Goal: Task Accomplishment & Management: Use online tool/utility

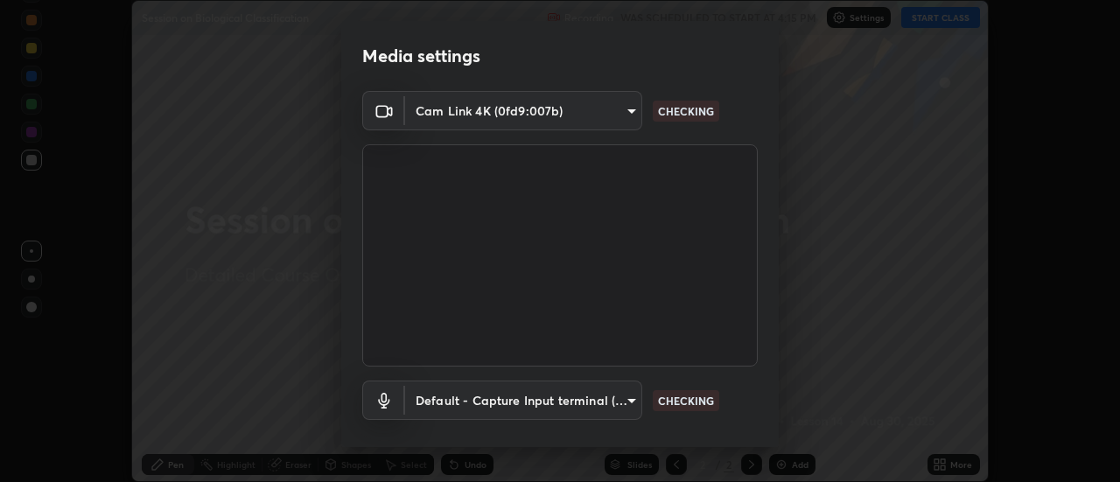
scroll to position [92, 0]
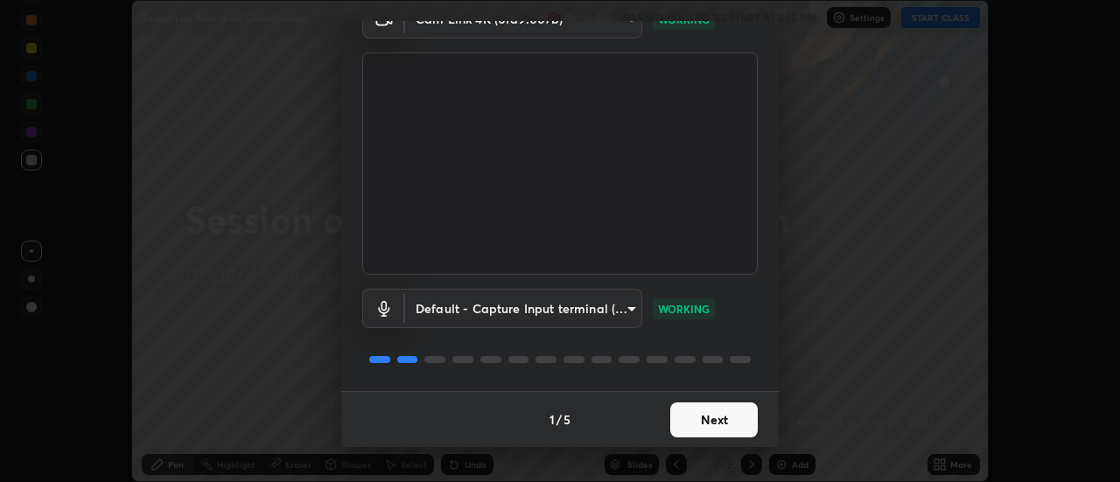
click at [695, 420] on button "Next" at bounding box center [713, 419] width 87 height 35
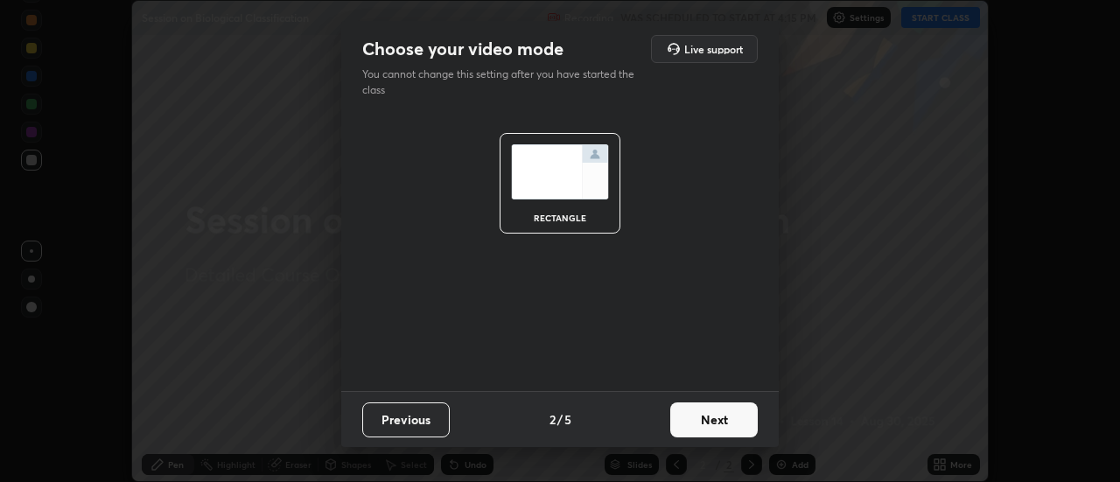
scroll to position [0, 0]
click at [699, 420] on button "Next" at bounding box center [713, 419] width 87 height 35
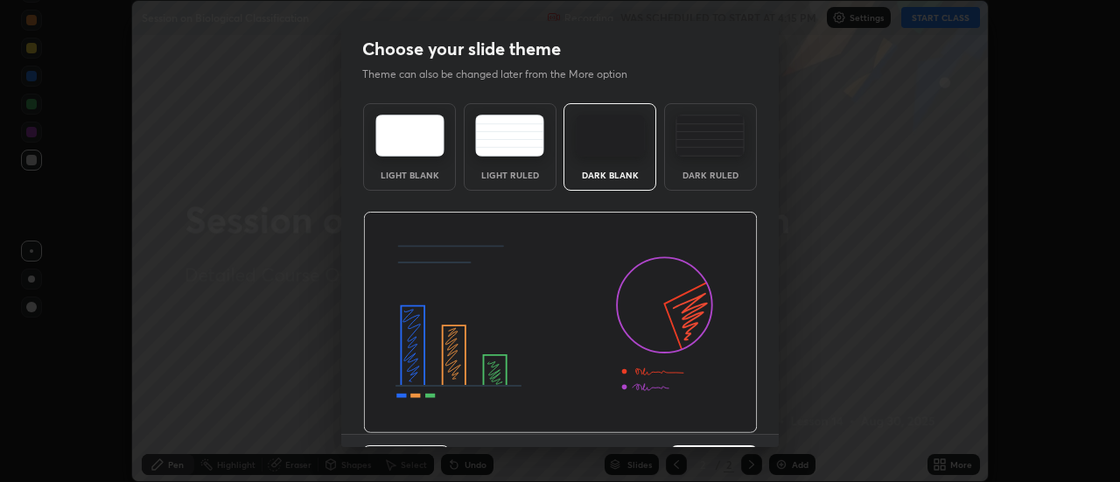
scroll to position [43, 0]
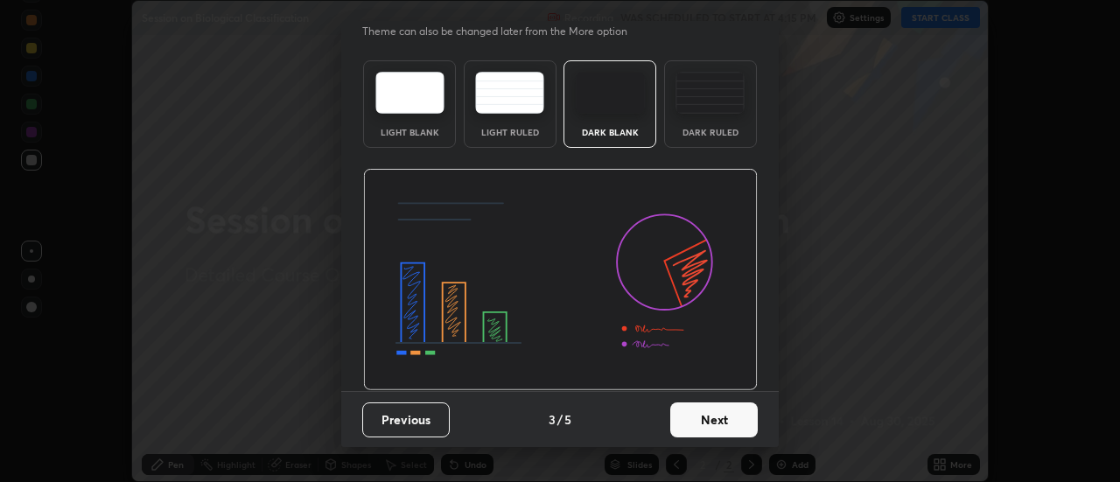
click at [690, 423] on button "Next" at bounding box center [713, 419] width 87 height 35
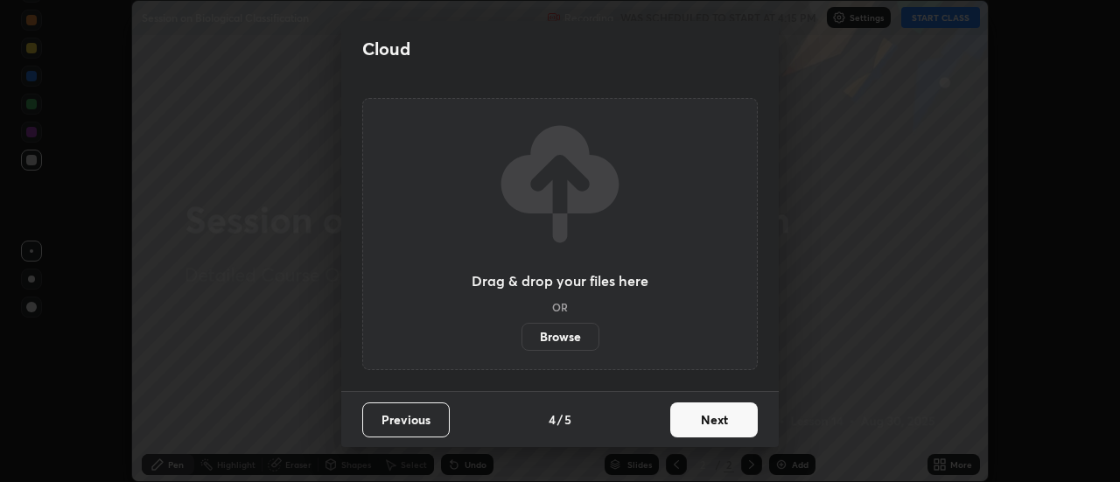
click at [687, 418] on button "Next" at bounding box center [713, 419] width 87 height 35
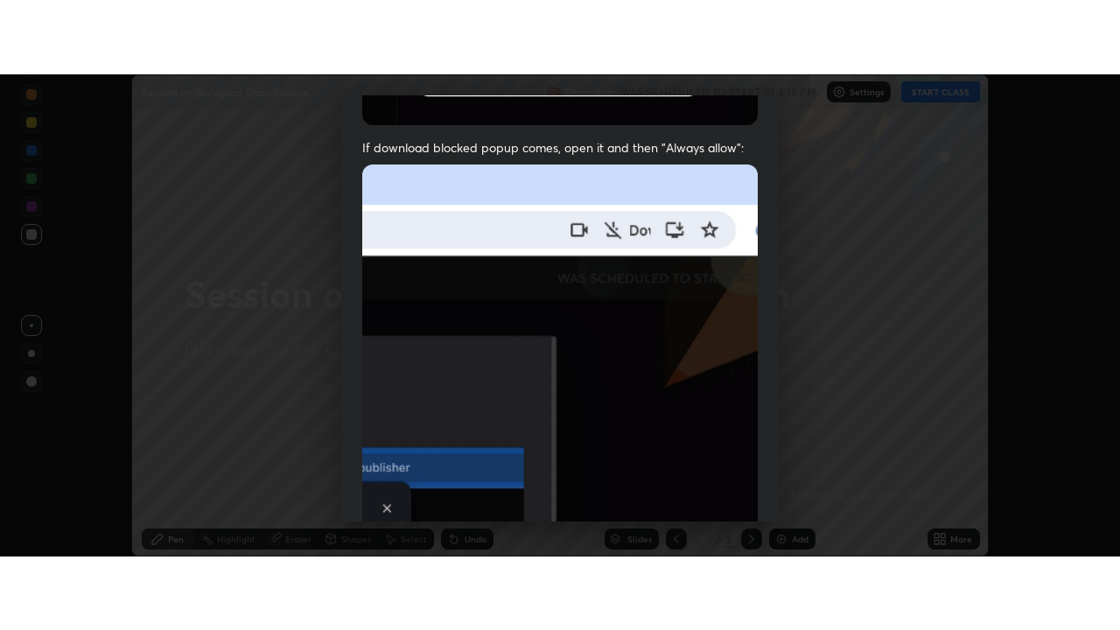
scroll to position [449, 0]
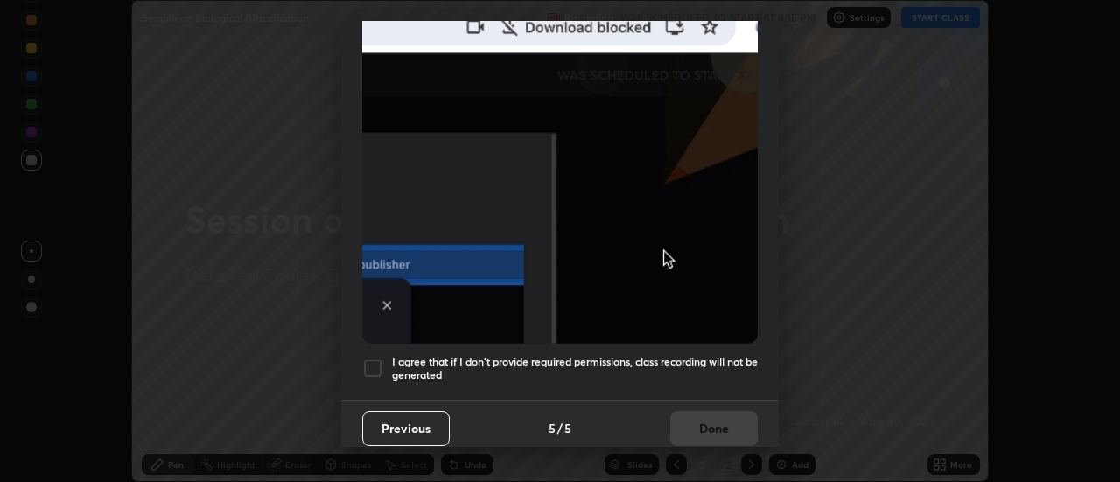
click at [375, 366] on div at bounding box center [372, 368] width 21 height 21
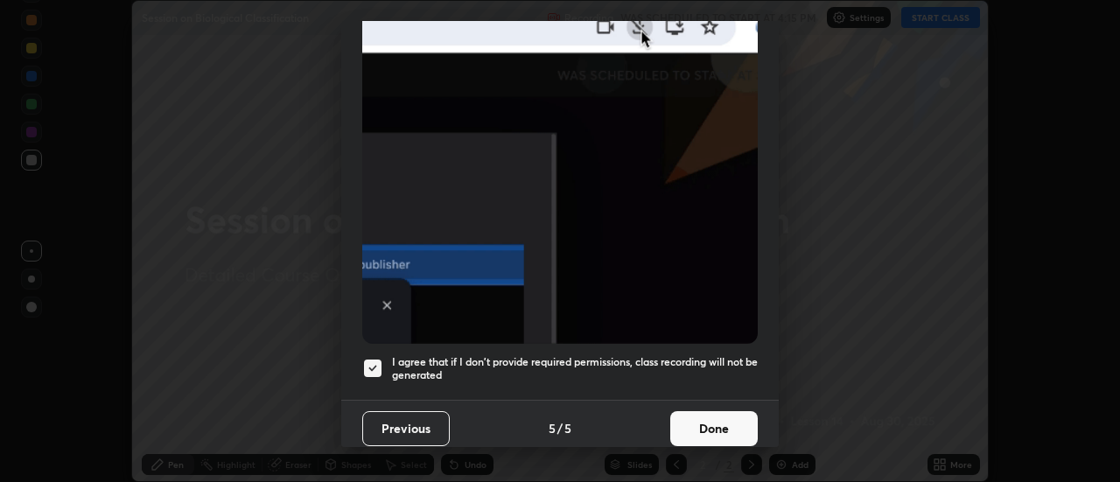
click at [715, 424] on button "Done" at bounding box center [713, 428] width 87 height 35
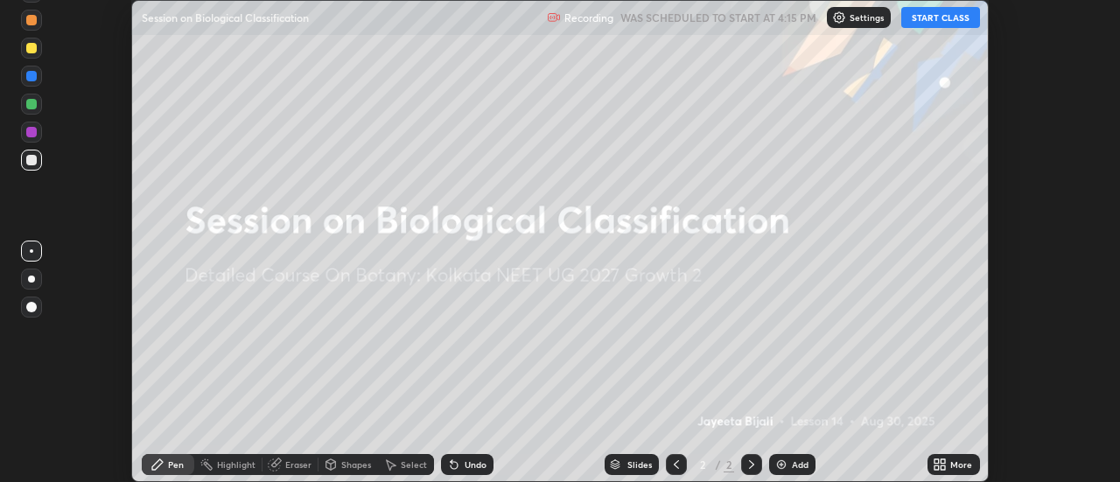
click at [949, 22] on button "START CLASS" at bounding box center [940, 17] width 79 height 21
click at [938, 461] on icon at bounding box center [936, 461] width 4 height 4
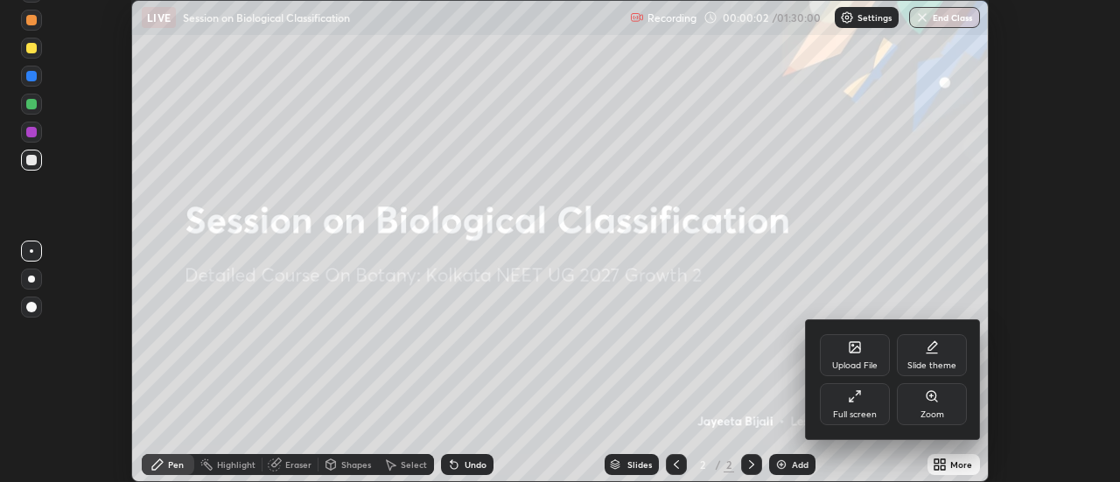
click at [856, 400] on icon at bounding box center [855, 396] width 14 height 14
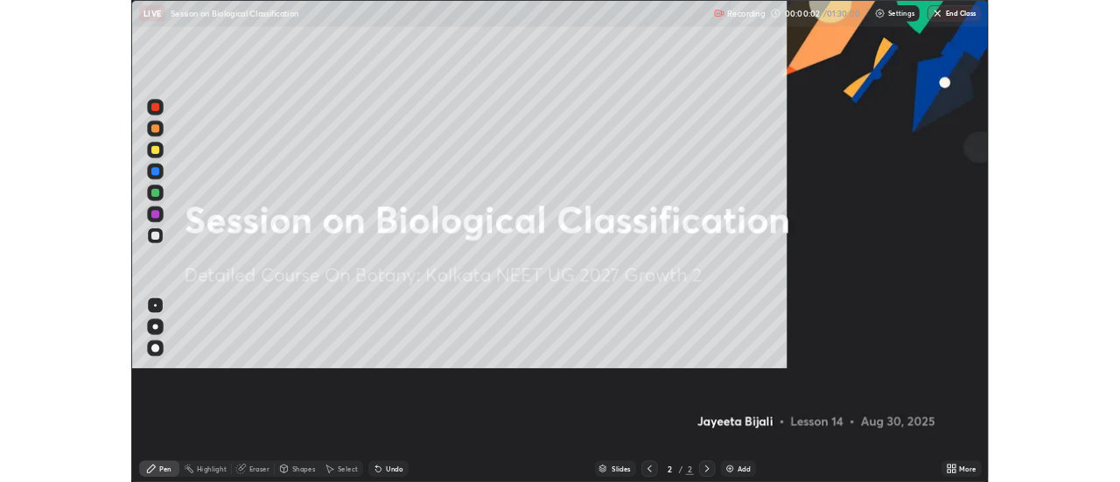
scroll to position [630, 1120]
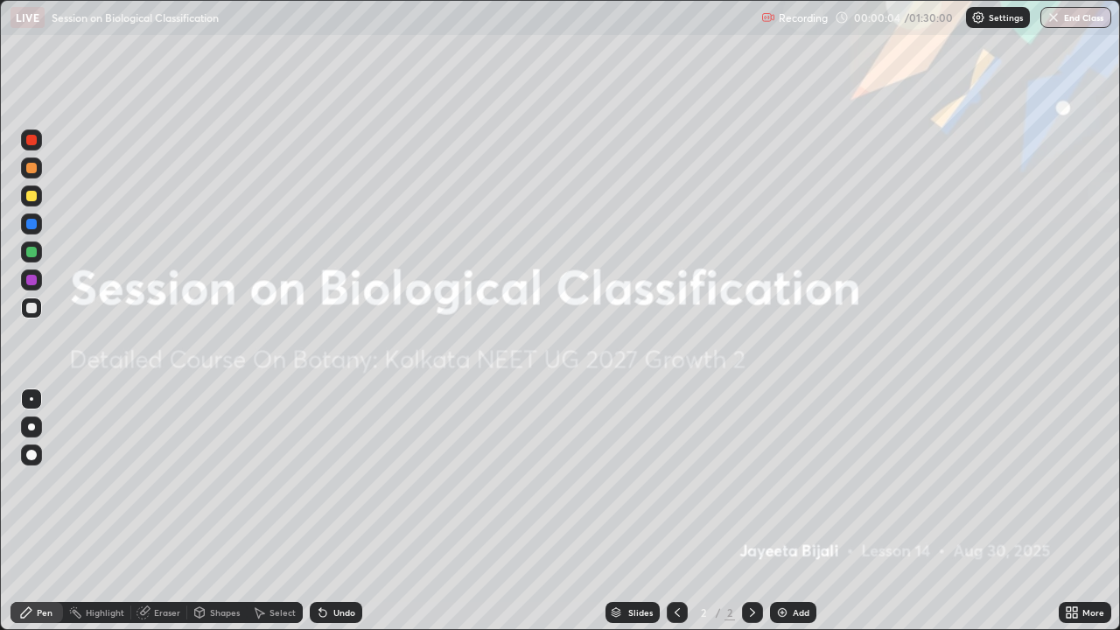
click at [781, 481] on img at bounding box center [782, 612] width 14 height 14
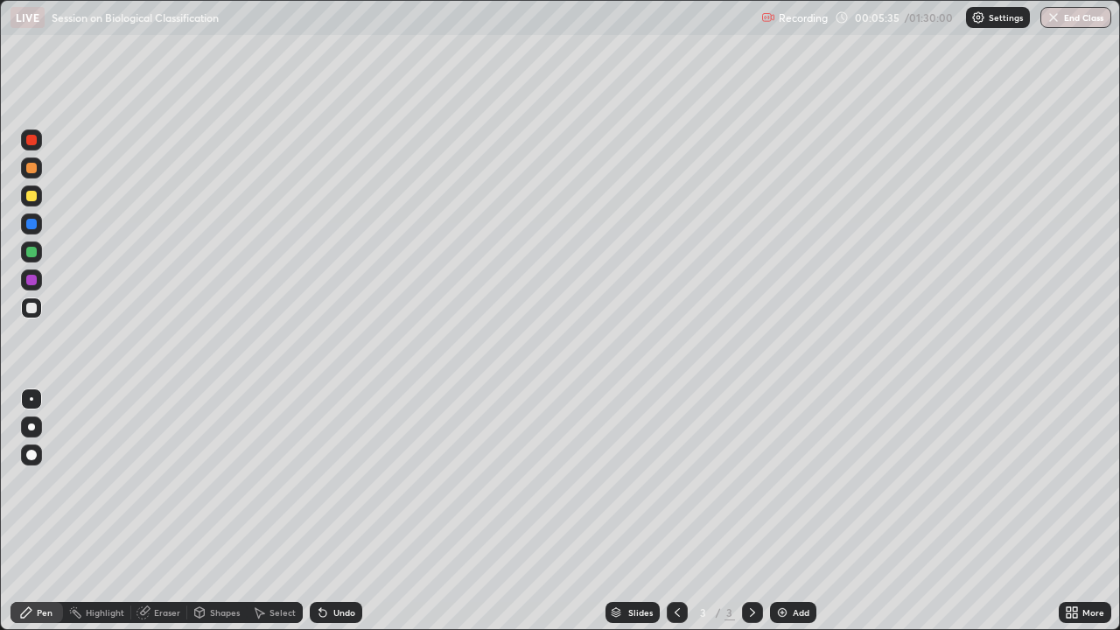
click at [30, 260] on div at bounding box center [31, 251] width 21 height 21
click at [28, 425] on div at bounding box center [31, 426] width 7 height 7
click at [27, 311] on div at bounding box center [31, 308] width 10 height 10
click at [275, 481] on div "Select" at bounding box center [282, 612] width 26 height 9
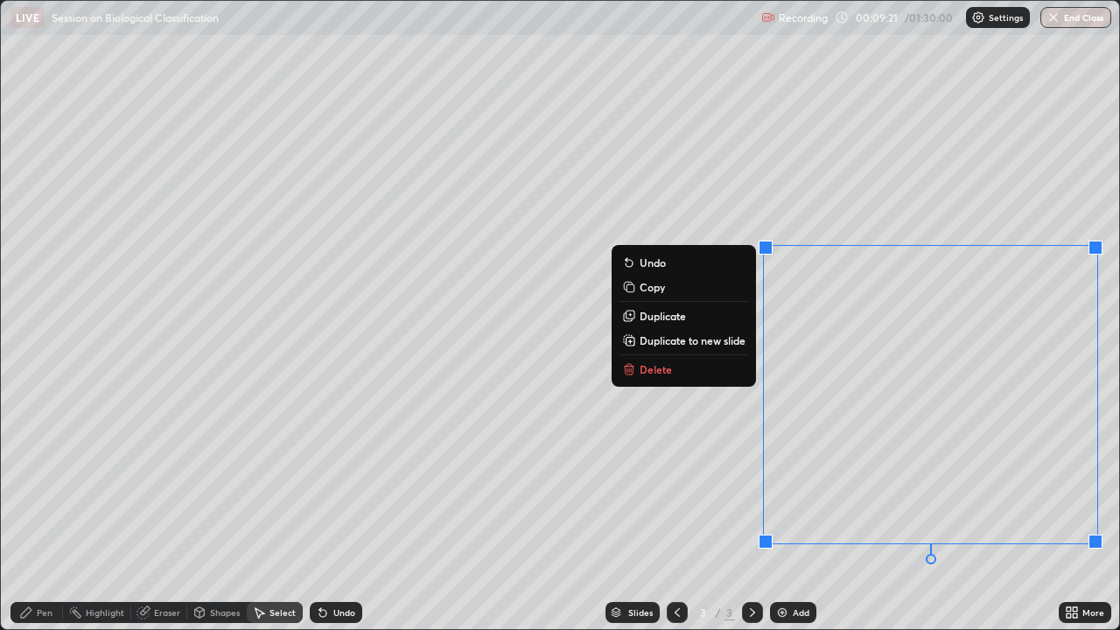
click at [367, 481] on div "0 ° Undo Copy Duplicate Duplicate to new slide Delete" at bounding box center [560, 315] width 1118 height 628
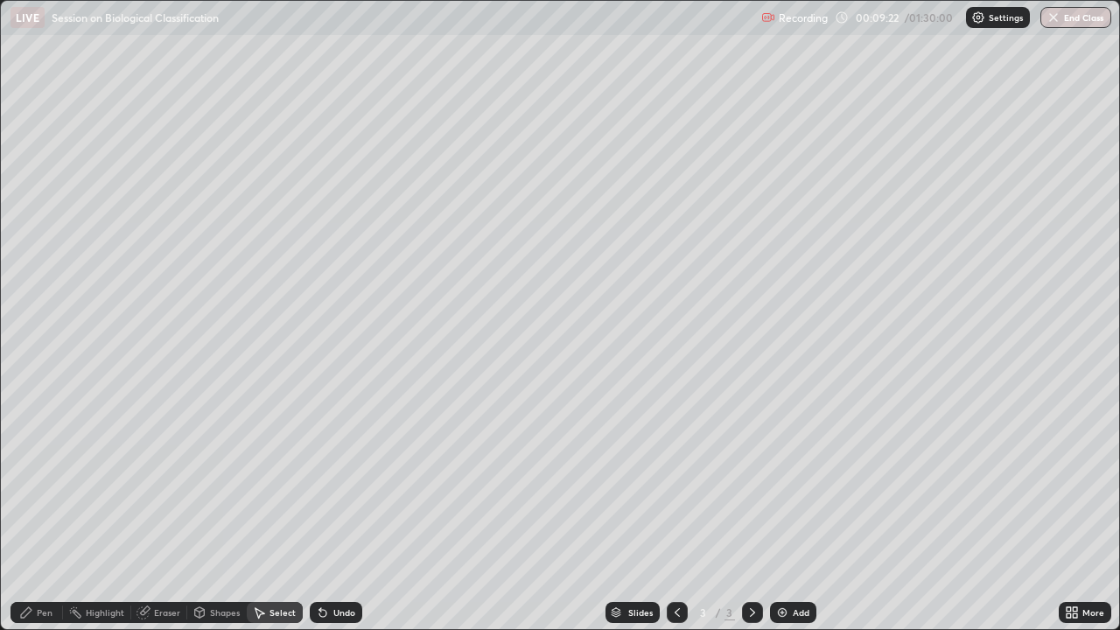
click at [328, 481] on div "Undo" at bounding box center [336, 612] width 52 height 21
click at [320, 481] on icon at bounding box center [322, 613] width 7 height 7
click at [31, 481] on icon at bounding box center [26, 612] width 10 height 10
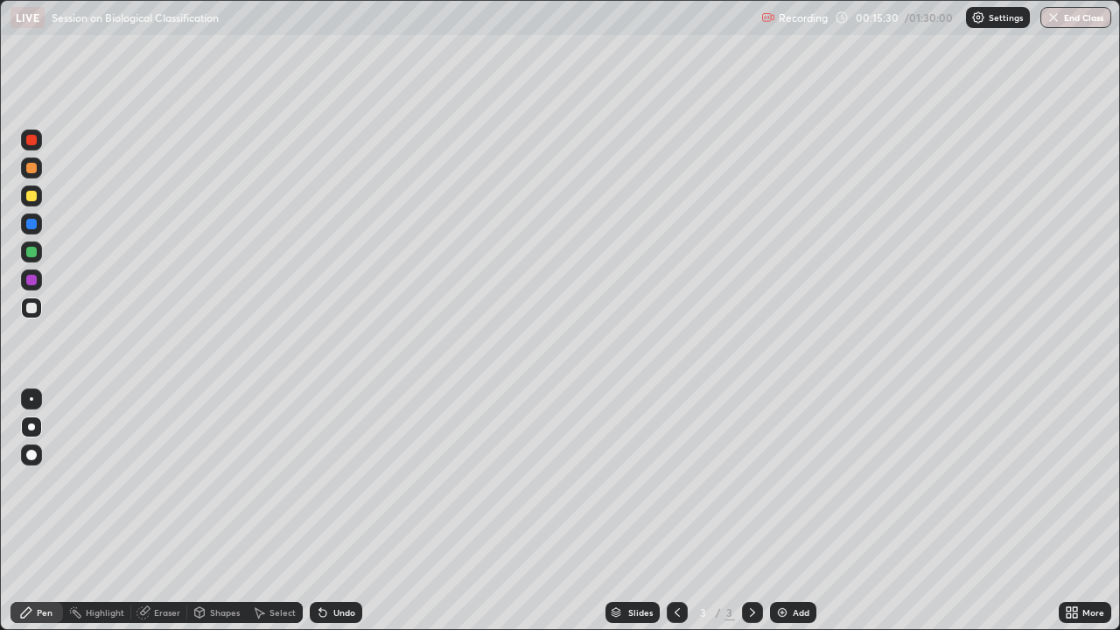
click at [30, 252] on div at bounding box center [31, 252] width 10 height 10
click at [31, 308] on div at bounding box center [31, 308] width 10 height 10
click at [333, 481] on div "Undo" at bounding box center [344, 612] width 22 height 9
click at [330, 481] on div "Undo" at bounding box center [336, 612] width 52 height 21
click at [336, 481] on div "Undo" at bounding box center [344, 612] width 22 height 9
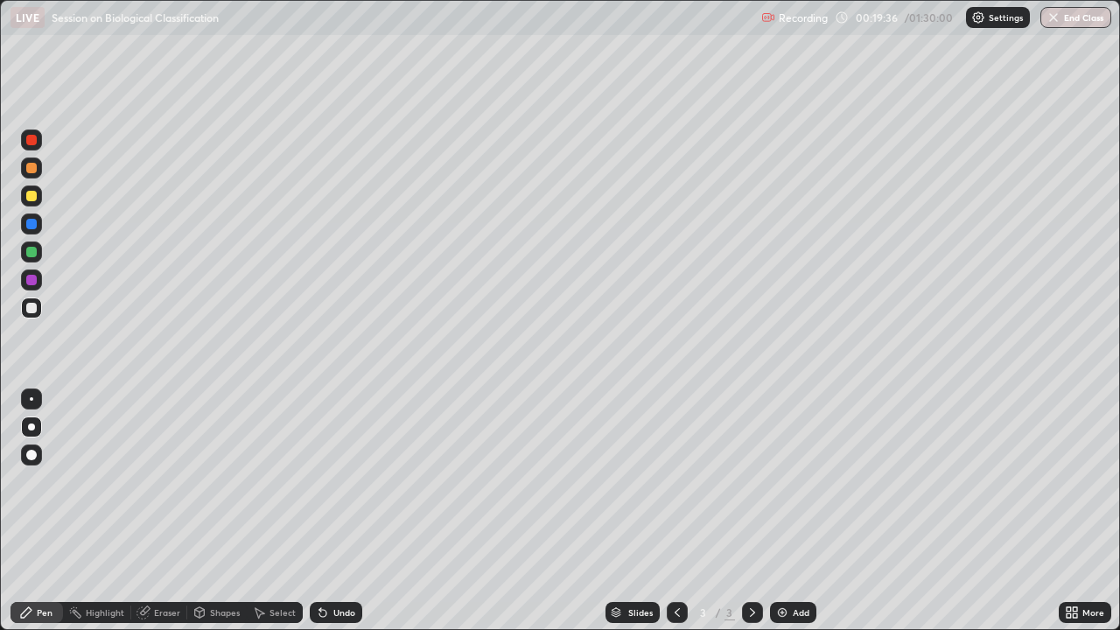
click at [30, 283] on div at bounding box center [31, 280] width 10 height 10
click at [106, 481] on div "Highlight" at bounding box center [105, 612] width 38 height 9
click at [47, 481] on div "Pen" at bounding box center [45, 612] width 16 height 9
click at [327, 481] on div "Undo" at bounding box center [336, 612] width 52 height 21
click at [29, 395] on div at bounding box center [31, 398] width 21 height 21
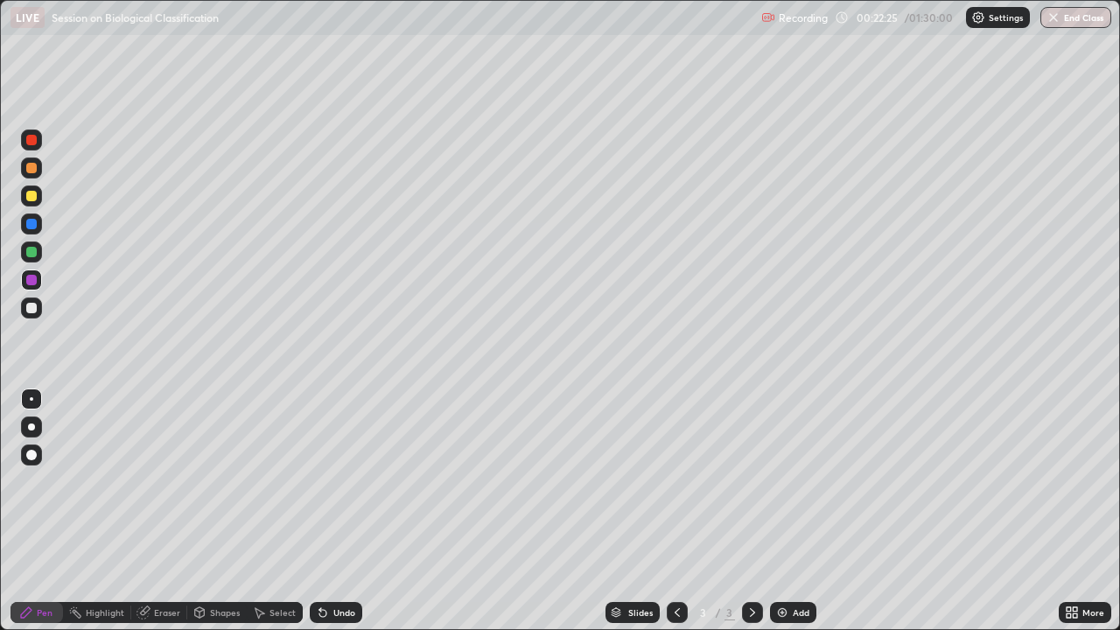
click at [31, 306] on div at bounding box center [31, 308] width 10 height 10
click at [145, 481] on icon at bounding box center [142, 612] width 11 height 11
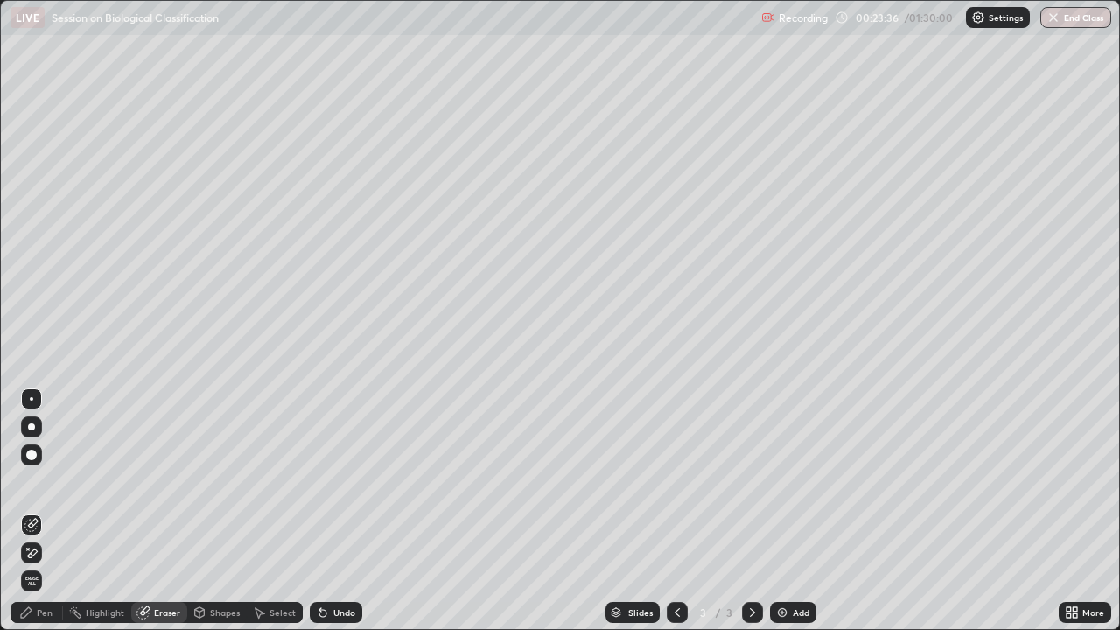
click at [46, 481] on div "Pen" at bounding box center [45, 612] width 16 height 9
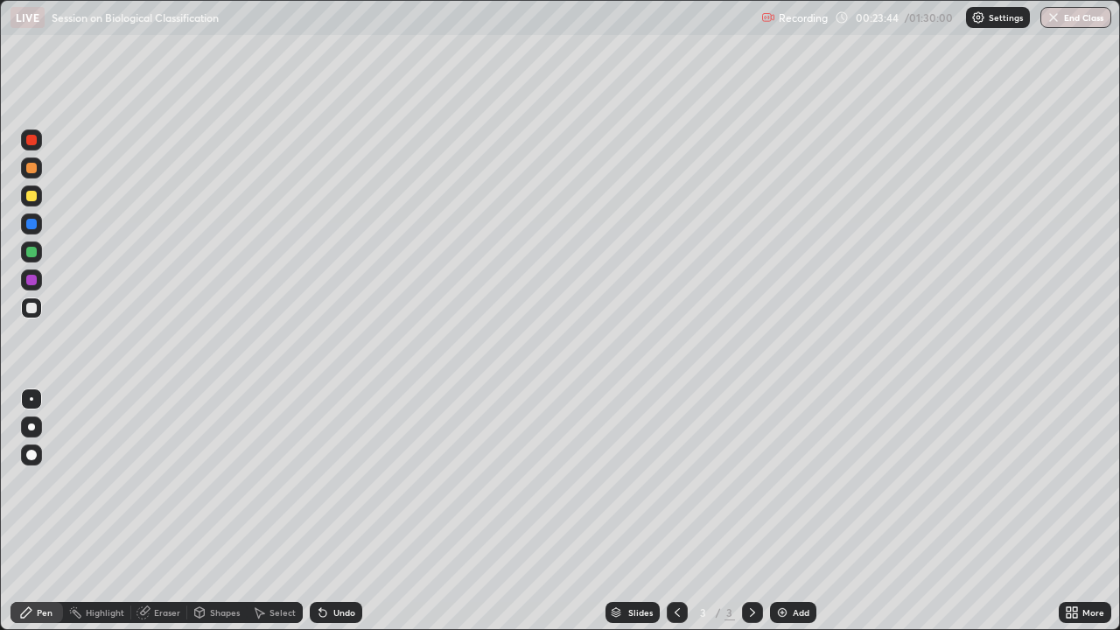
click at [29, 283] on div at bounding box center [31, 280] width 10 height 10
click at [27, 450] on div at bounding box center [31, 455] width 10 height 10
click at [35, 141] on div at bounding box center [31, 140] width 10 height 10
click at [30, 311] on div at bounding box center [31, 308] width 10 height 10
click at [30, 399] on div at bounding box center [31, 398] width 3 height 3
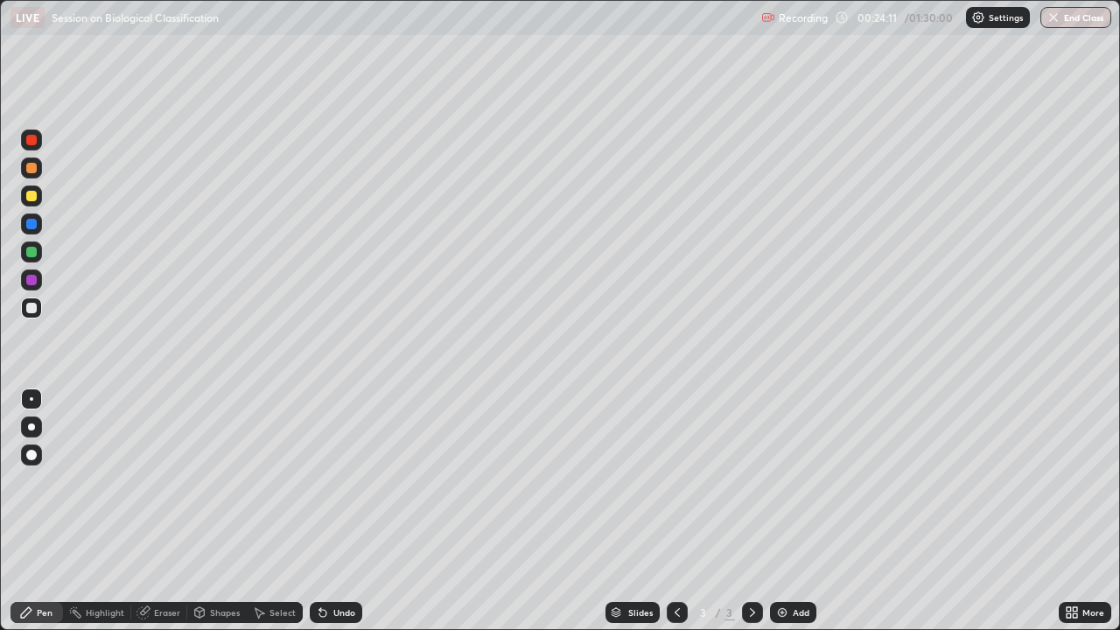
click at [329, 481] on div "Undo" at bounding box center [336, 612] width 52 height 21
click at [30, 197] on div at bounding box center [31, 196] width 10 height 10
click at [326, 481] on icon at bounding box center [323, 612] width 14 height 14
click at [28, 280] on div at bounding box center [31, 280] width 10 height 10
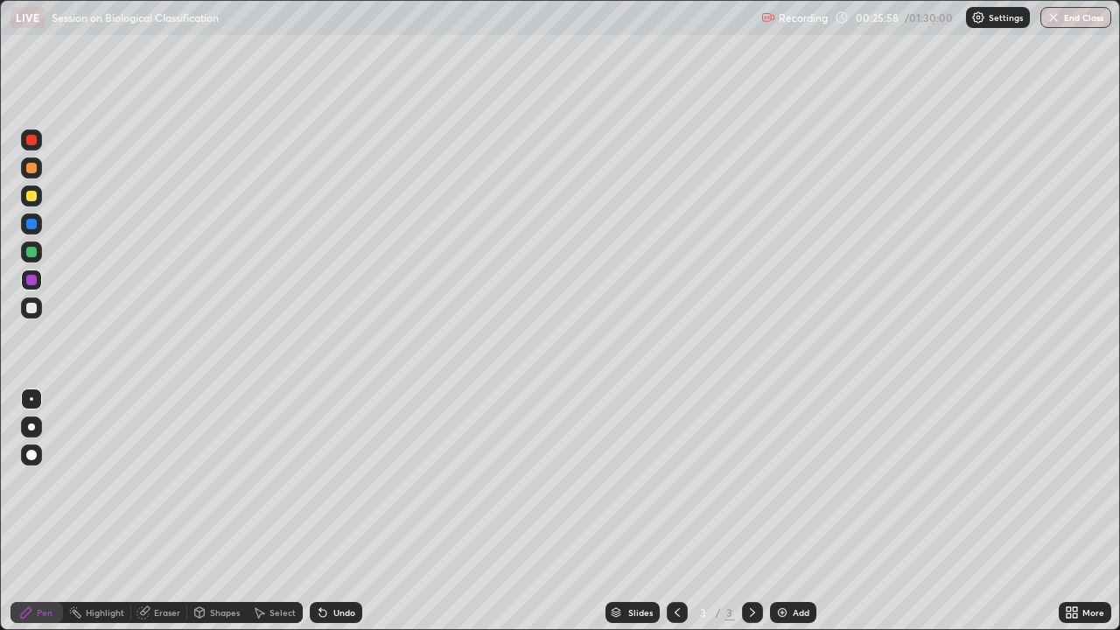
click at [31, 309] on div at bounding box center [31, 308] width 10 height 10
click at [782, 481] on img at bounding box center [782, 612] width 14 height 14
click at [31, 427] on div at bounding box center [31, 426] width 7 height 7
click at [31, 399] on div at bounding box center [31, 398] width 3 height 3
click at [334, 481] on div "Undo" at bounding box center [344, 612] width 22 height 9
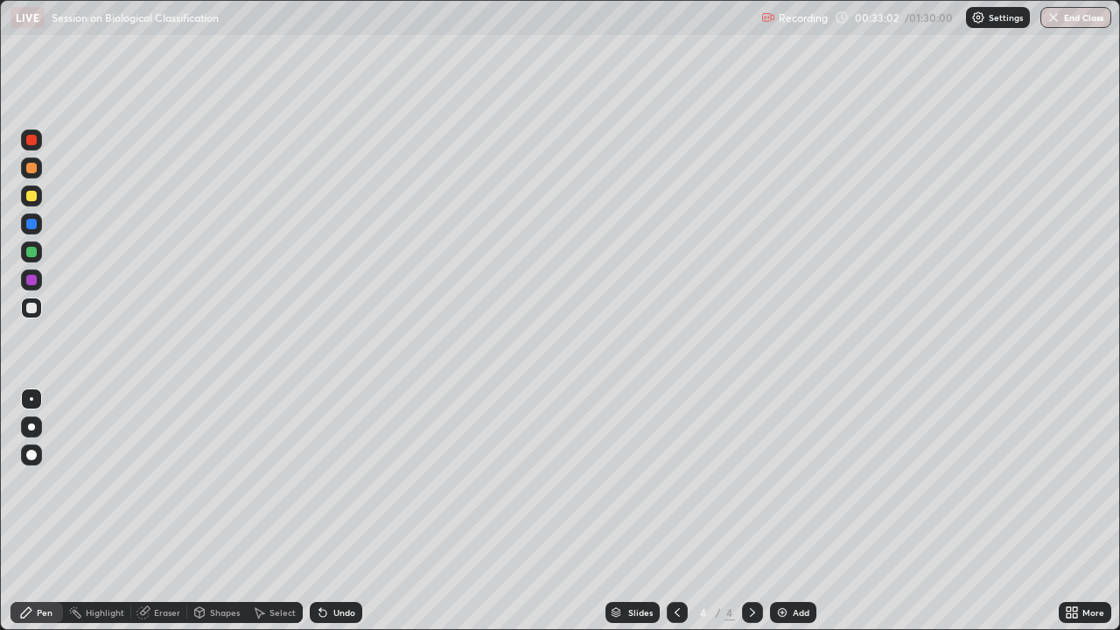
click at [333, 481] on div "Undo" at bounding box center [344, 612] width 22 height 9
click at [319, 481] on icon at bounding box center [320, 609] width 2 height 2
click at [335, 481] on div "Undo" at bounding box center [344, 612] width 22 height 9
click at [323, 481] on icon at bounding box center [322, 613] width 7 height 7
click at [330, 481] on div "Undo" at bounding box center [336, 612] width 52 height 21
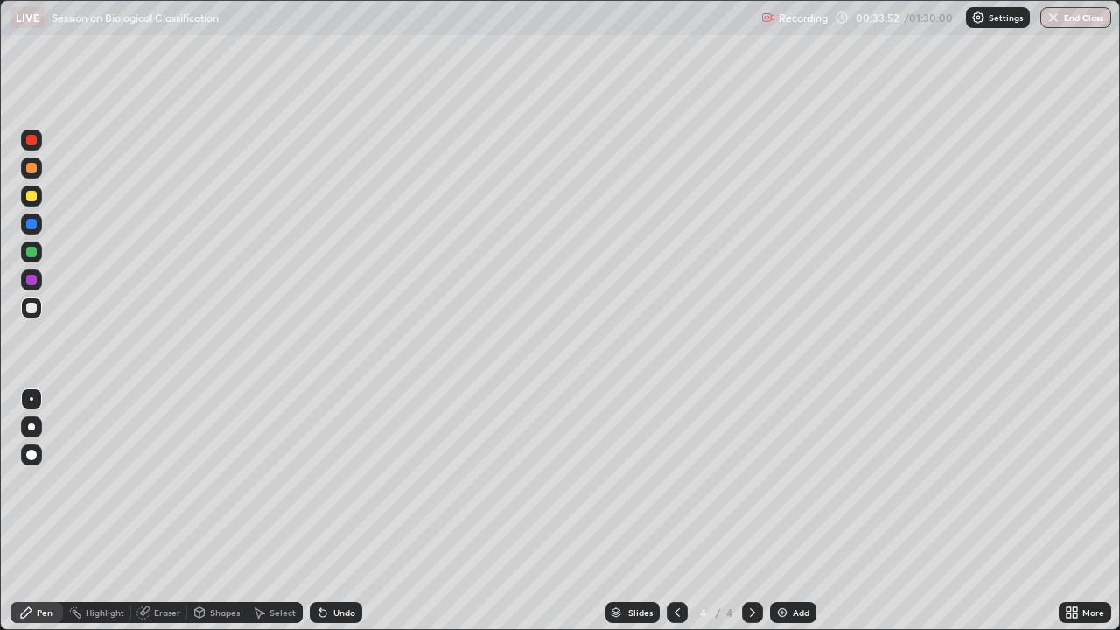
click at [343, 481] on div "Undo" at bounding box center [344, 612] width 22 height 9
click at [339, 481] on div "Undo" at bounding box center [344, 612] width 22 height 9
click at [342, 481] on div "Undo" at bounding box center [344, 612] width 22 height 9
click at [343, 481] on div "Undo" at bounding box center [344, 612] width 22 height 9
click at [341, 481] on div "Undo" at bounding box center [344, 612] width 22 height 9
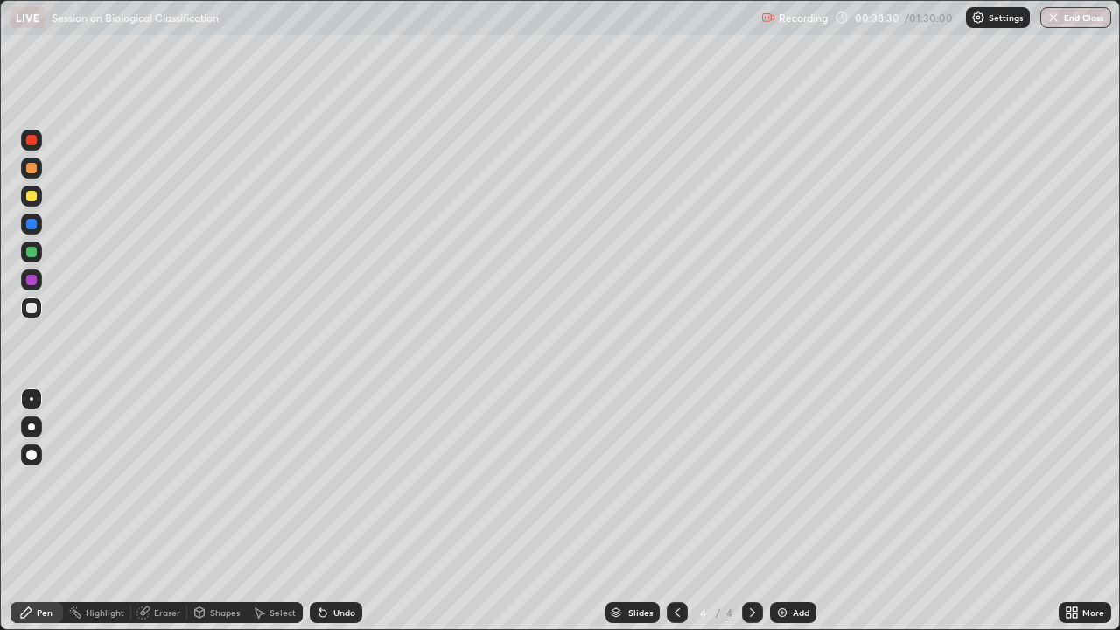
click at [344, 481] on div "Undo" at bounding box center [344, 612] width 22 height 9
click at [346, 481] on div "Undo" at bounding box center [344, 612] width 22 height 9
click at [329, 481] on div "Undo" at bounding box center [336, 612] width 52 height 21
click at [333, 481] on div "Undo" at bounding box center [344, 612] width 22 height 9
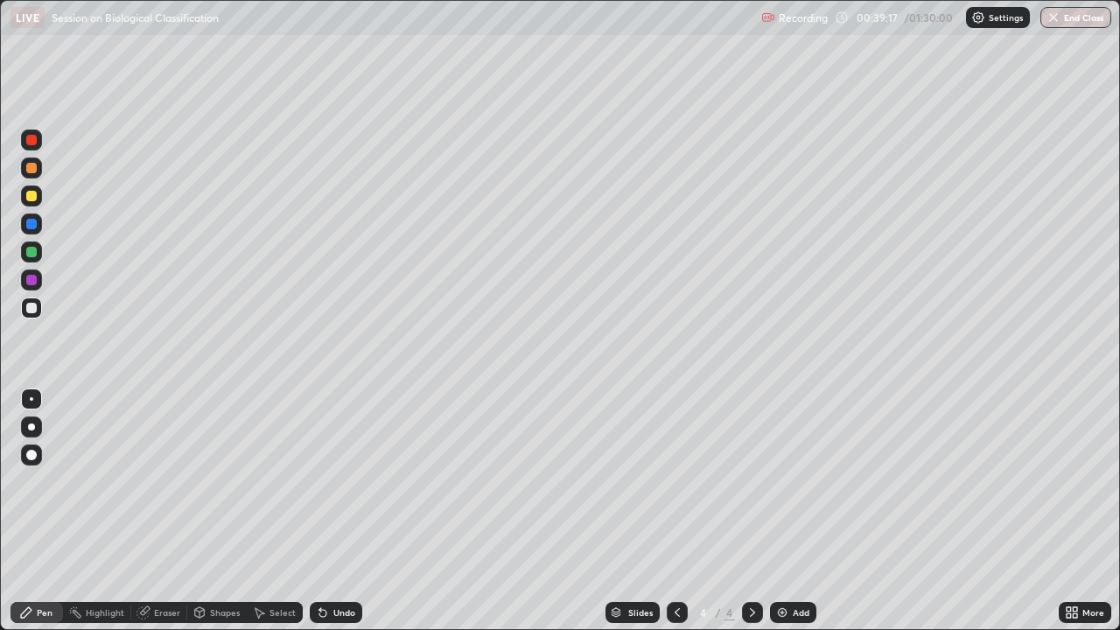
click at [333, 481] on div "Undo" at bounding box center [344, 612] width 22 height 9
click at [337, 481] on div "Undo" at bounding box center [344, 612] width 22 height 9
click at [30, 169] on div at bounding box center [31, 168] width 10 height 10
click at [31, 254] on div at bounding box center [31, 252] width 10 height 10
click at [31, 141] on div at bounding box center [31, 140] width 10 height 10
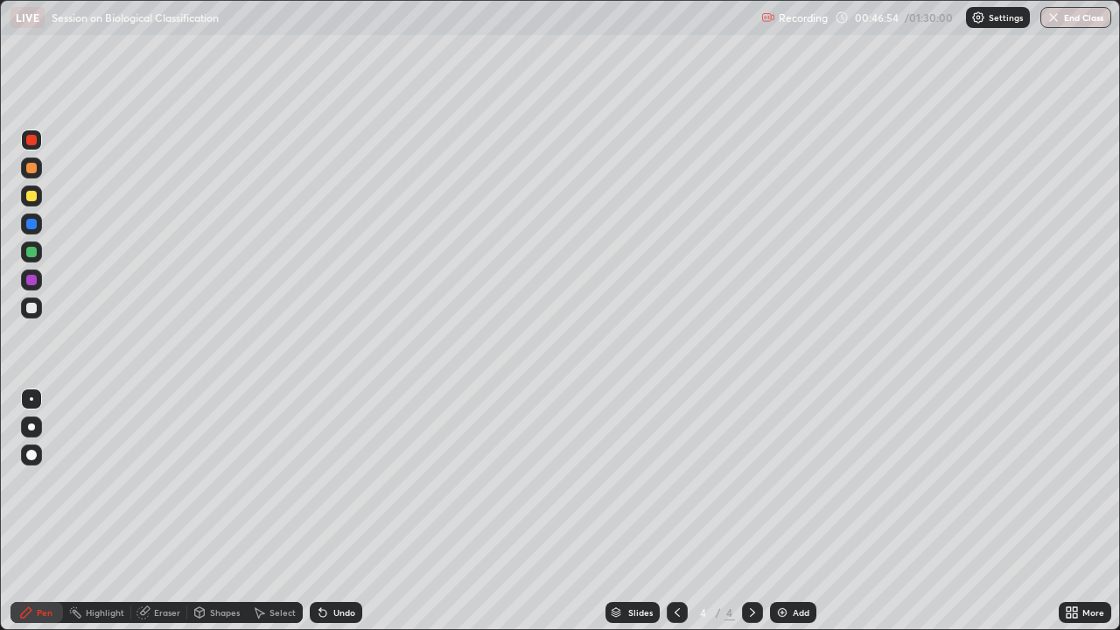
click at [32, 310] on div at bounding box center [31, 308] width 10 height 10
click at [326, 481] on icon at bounding box center [323, 612] width 14 height 14
click at [327, 481] on icon at bounding box center [323, 612] width 14 height 14
click at [325, 481] on icon at bounding box center [323, 612] width 14 height 14
click at [90, 481] on div "Highlight" at bounding box center [105, 612] width 38 height 9
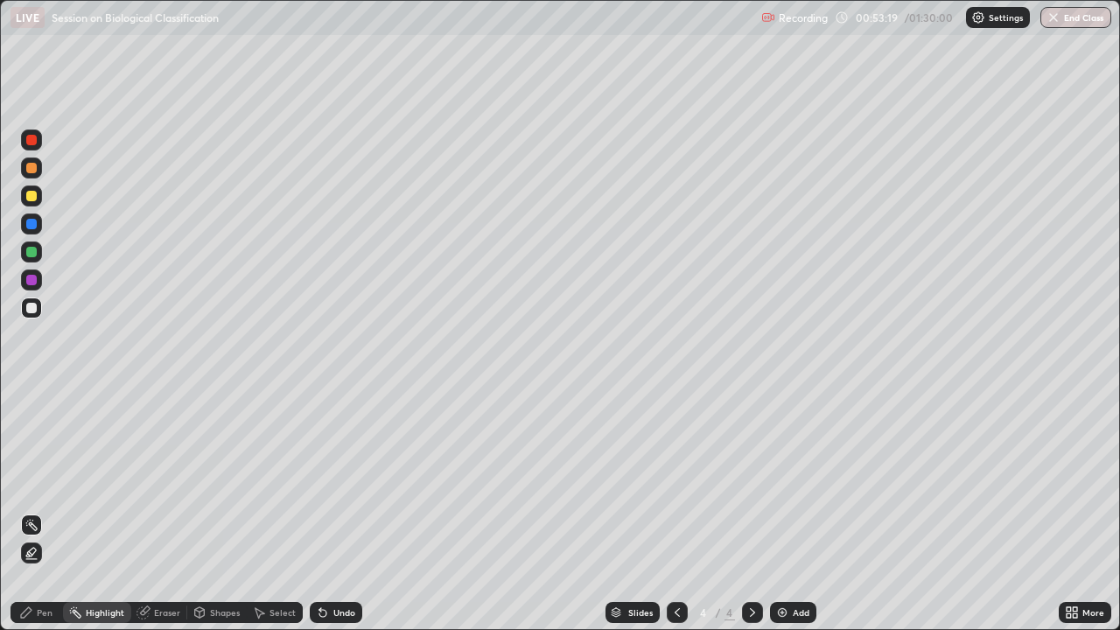
click at [38, 481] on div "Pen" at bounding box center [45, 612] width 16 height 9
click at [30, 143] on div at bounding box center [31, 140] width 10 height 10
click at [32, 195] on div at bounding box center [31, 196] width 10 height 10
click at [333, 481] on div "Undo" at bounding box center [344, 612] width 22 height 9
click at [330, 481] on div "Undo" at bounding box center [336, 612] width 52 height 21
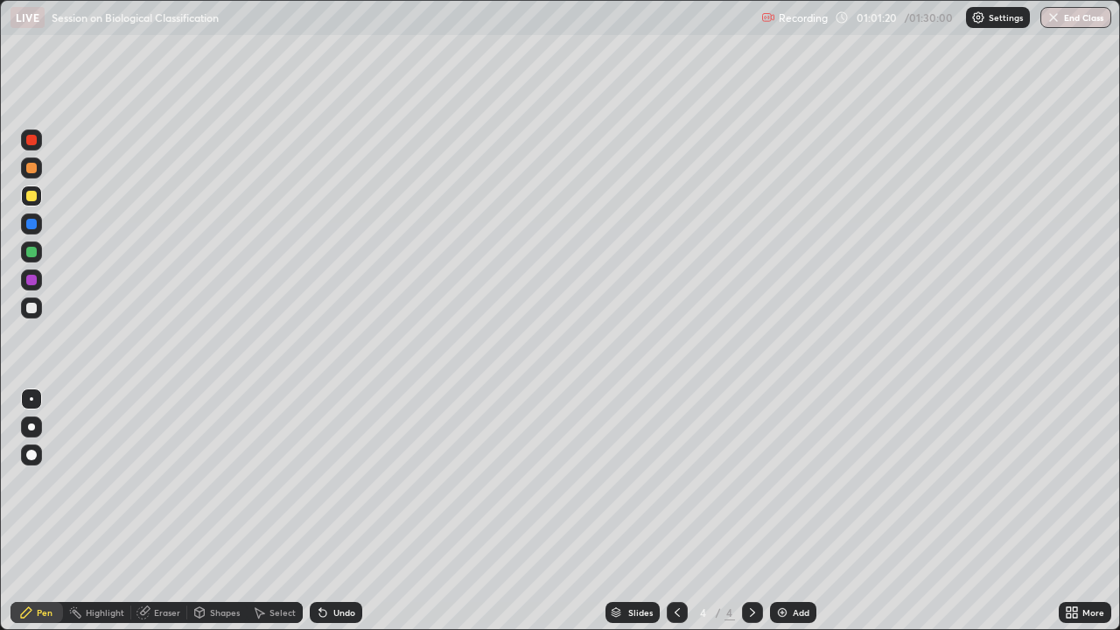
click at [333, 481] on div "Undo" at bounding box center [344, 612] width 22 height 9
click at [37, 257] on div at bounding box center [31, 251] width 21 height 21
click at [33, 165] on div at bounding box center [31, 168] width 10 height 10
click at [329, 481] on div "Undo" at bounding box center [336, 612] width 52 height 21
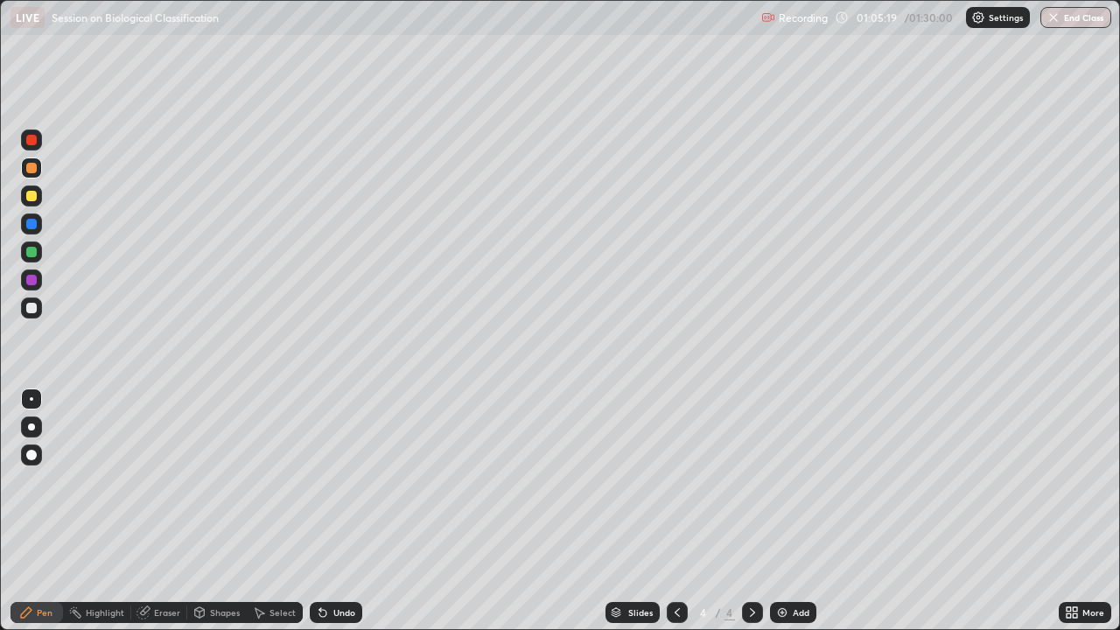
click at [323, 481] on icon at bounding box center [322, 613] width 7 height 7
click at [31, 252] on div at bounding box center [31, 252] width 10 height 10
click at [777, 481] on img at bounding box center [782, 612] width 14 height 14
click at [34, 427] on div at bounding box center [31, 426] width 7 height 7
click at [31, 310] on div at bounding box center [31, 308] width 10 height 10
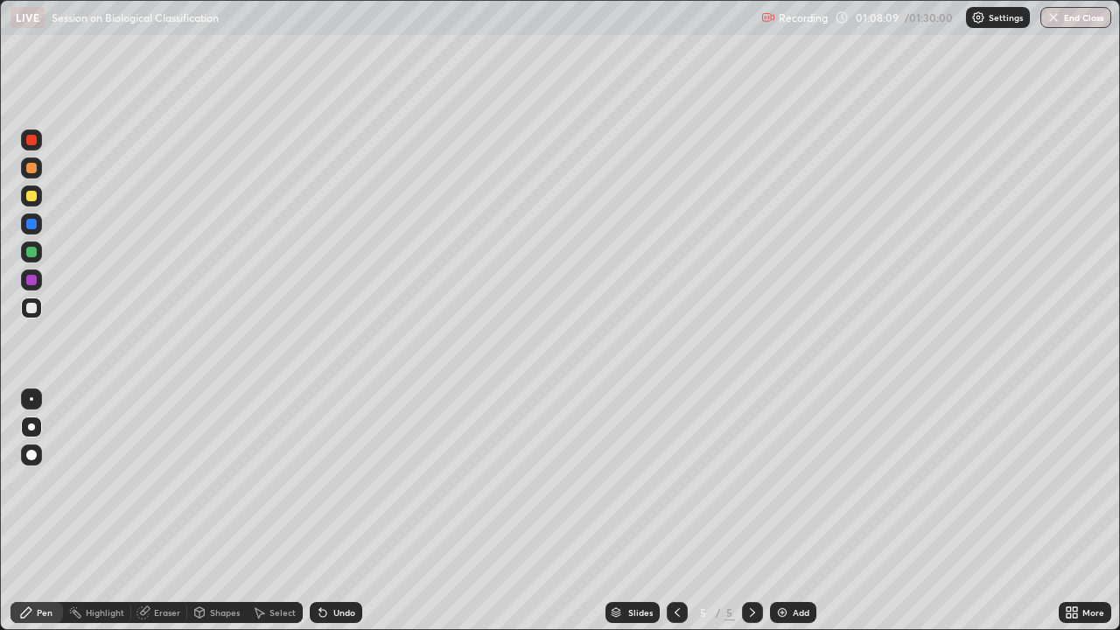
click at [30, 401] on div at bounding box center [31, 398] width 21 height 21
click at [675, 481] on icon at bounding box center [677, 612] width 14 height 14
click at [750, 481] on icon at bounding box center [752, 612] width 5 height 9
click at [34, 196] on div at bounding box center [31, 196] width 10 height 10
click at [331, 481] on div "Undo" at bounding box center [336, 612] width 52 height 21
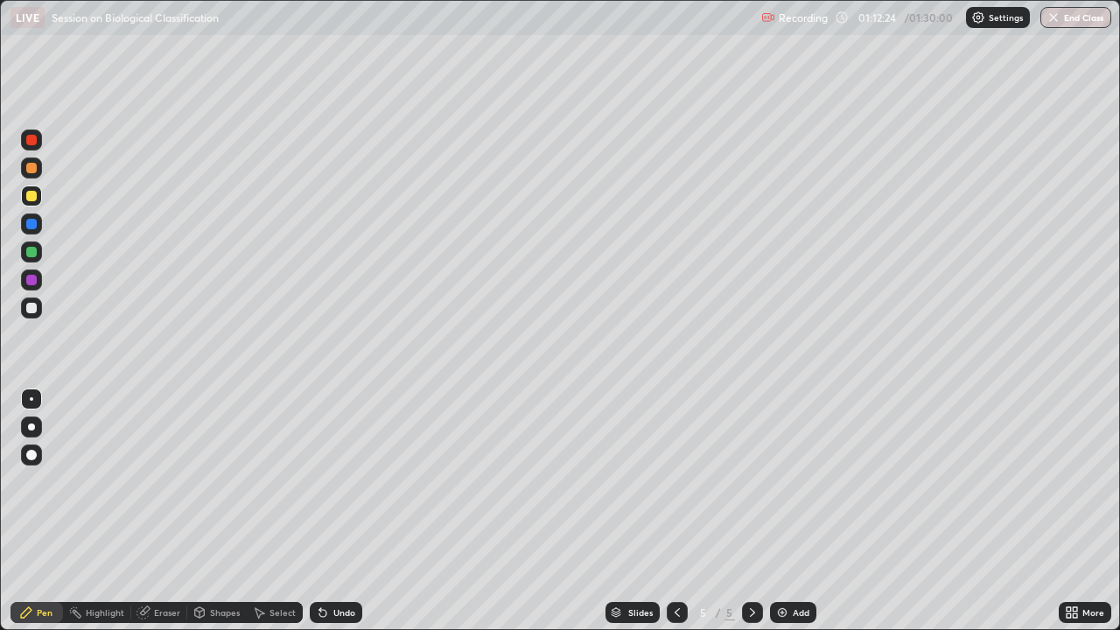
click at [31, 312] on div at bounding box center [31, 308] width 10 height 10
click at [30, 429] on div at bounding box center [31, 426] width 7 height 7
click at [27, 398] on div at bounding box center [31, 398] width 21 height 21
click at [340, 481] on div "Undo" at bounding box center [344, 612] width 22 height 9
click at [334, 481] on div "Undo" at bounding box center [344, 612] width 22 height 9
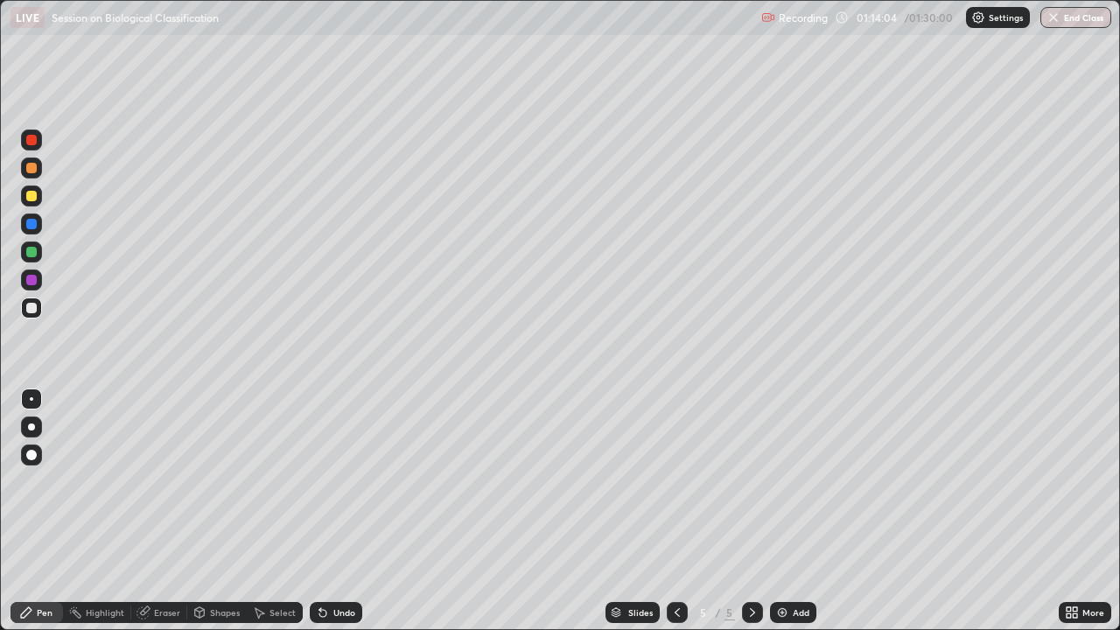
click at [342, 481] on div "Undo" at bounding box center [344, 612] width 22 height 9
click at [404, 481] on div "Slides 5 / 5 Add" at bounding box center [710, 612] width 696 height 35
click at [426, 481] on div "Slides 5 / 5 Add" at bounding box center [710, 612] width 696 height 35
click at [29, 145] on div at bounding box center [31, 139] width 21 height 21
click at [29, 282] on div at bounding box center [31, 280] width 10 height 10
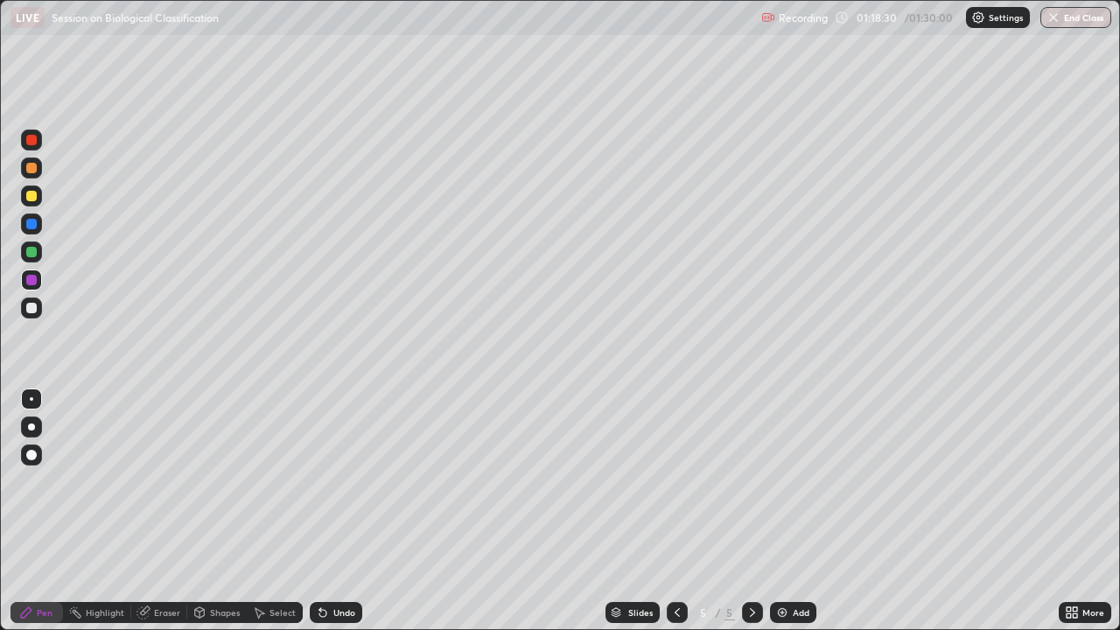
click at [670, 481] on icon at bounding box center [677, 612] width 14 height 14
click at [673, 481] on icon at bounding box center [677, 612] width 14 height 14
click at [751, 481] on icon at bounding box center [752, 612] width 14 height 14
click at [31, 308] on div at bounding box center [31, 308] width 10 height 10
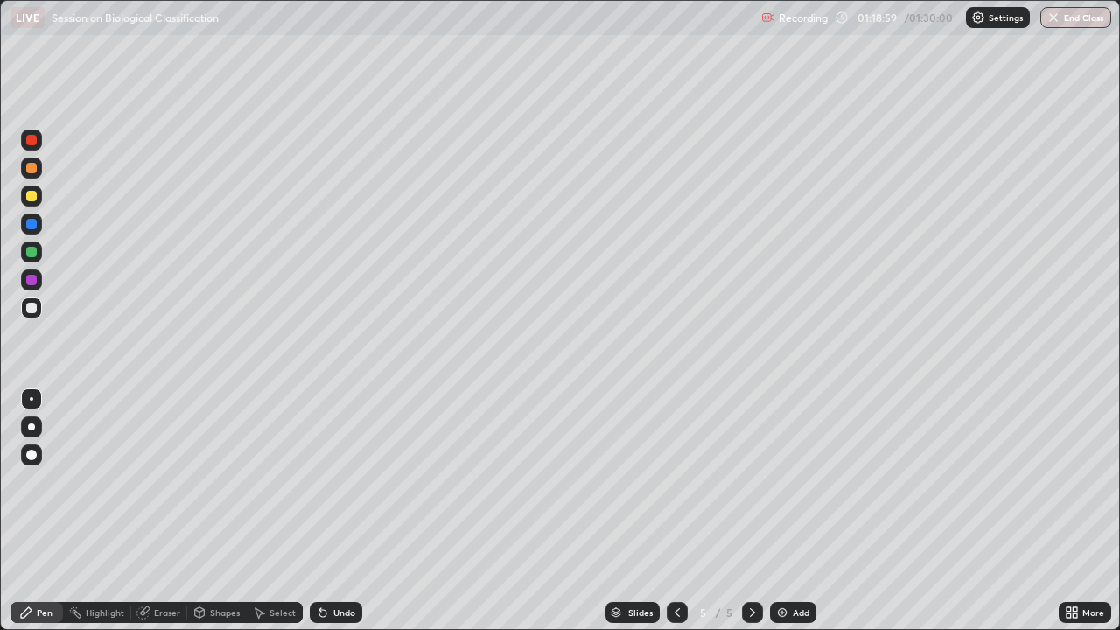
click at [31, 428] on div at bounding box center [31, 426] width 7 height 7
click at [682, 481] on div at bounding box center [677, 612] width 21 height 21
click at [751, 481] on icon at bounding box center [752, 612] width 14 height 14
click at [675, 481] on icon at bounding box center [677, 612] width 14 height 14
click at [753, 481] on icon at bounding box center [752, 612] width 14 height 14
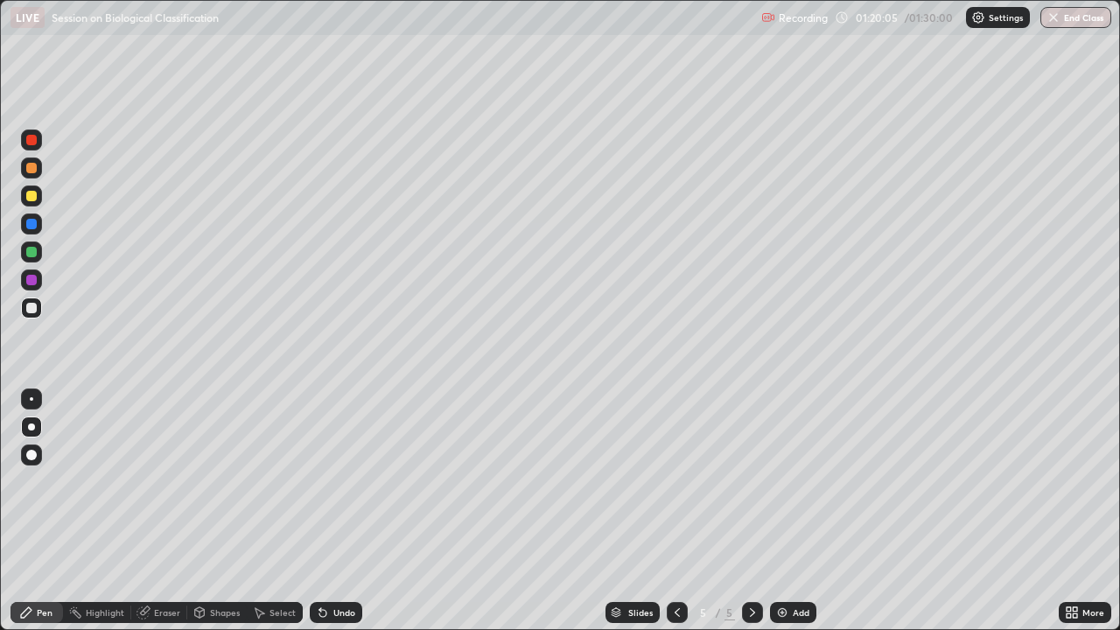
click at [31, 397] on div at bounding box center [31, 398] width 3 height 3
click at [28, 279] on div at bounding box center [31, 280] width 10 height 10
click at [30, 429] on div at bounding box center [31, 426] width 7 height 7
click at [31, 399] on div at bounding box center [31, 398] width 3 height 3
click at [33, 310] on div at bounding box center [31, 308] width 10 height 10
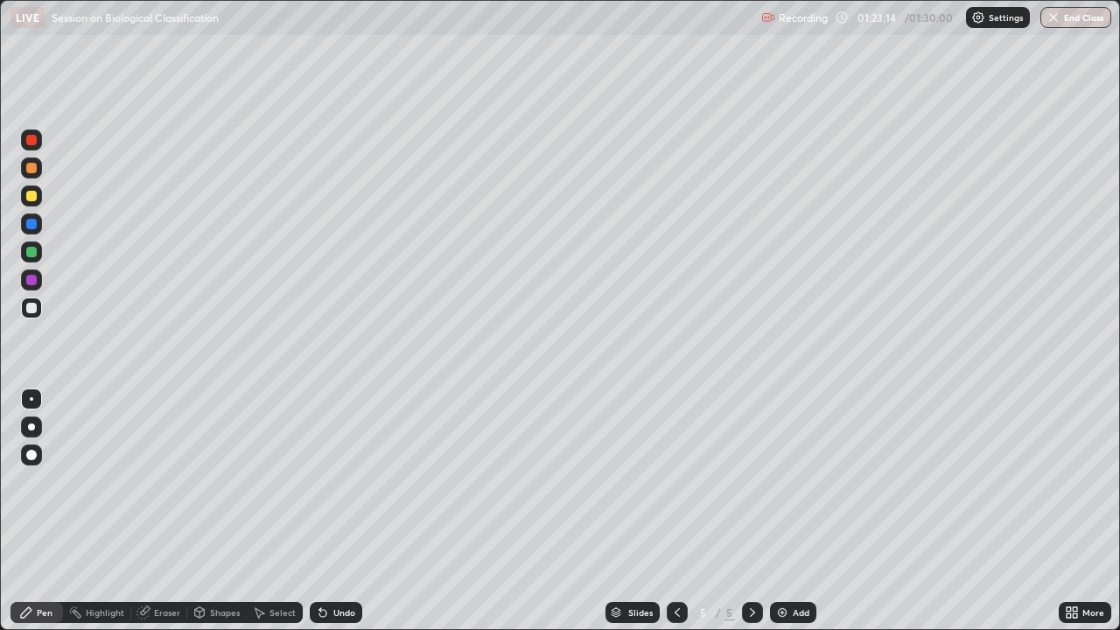
click at [32, 461] on div at bounding box center [31, 454] width 21 height 21
click at [31, 399] on div at bounding box center [31, 398] width 3 height 3
click at [675, 481] on icon at bounding box center [677, 612] width 14 height 14
click at [262, 481] on icon at bounding box center [260, 613] width 10 height 10
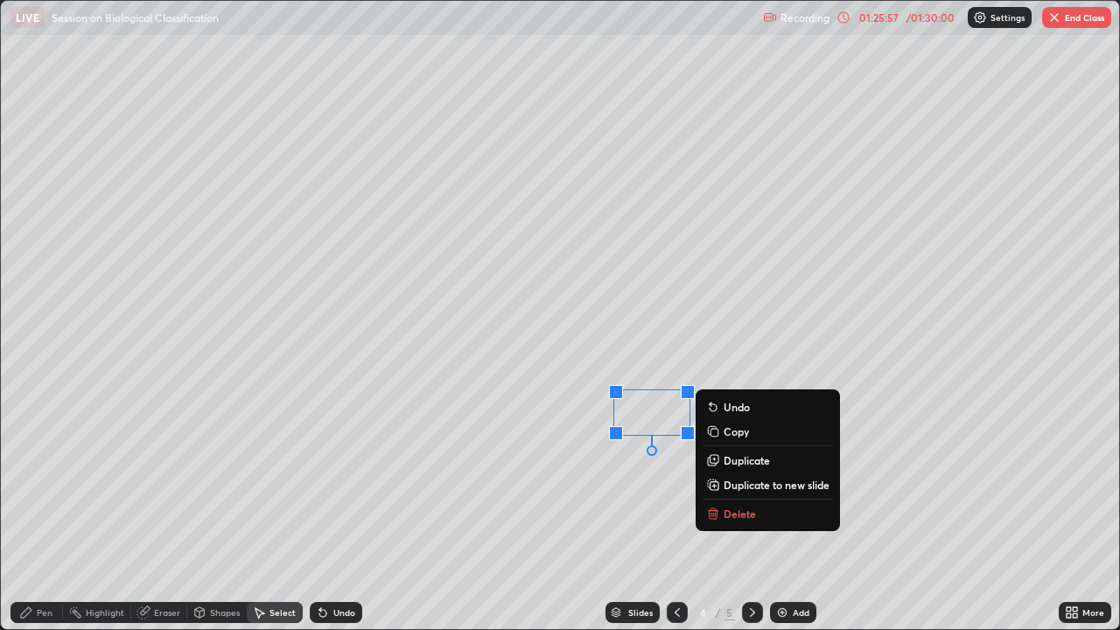
click at [600, 481] on div "0 ° Undo Copy Duplicate Duplicate to new slide Delete" at bounding box center [560, 315] width 1118 height 628
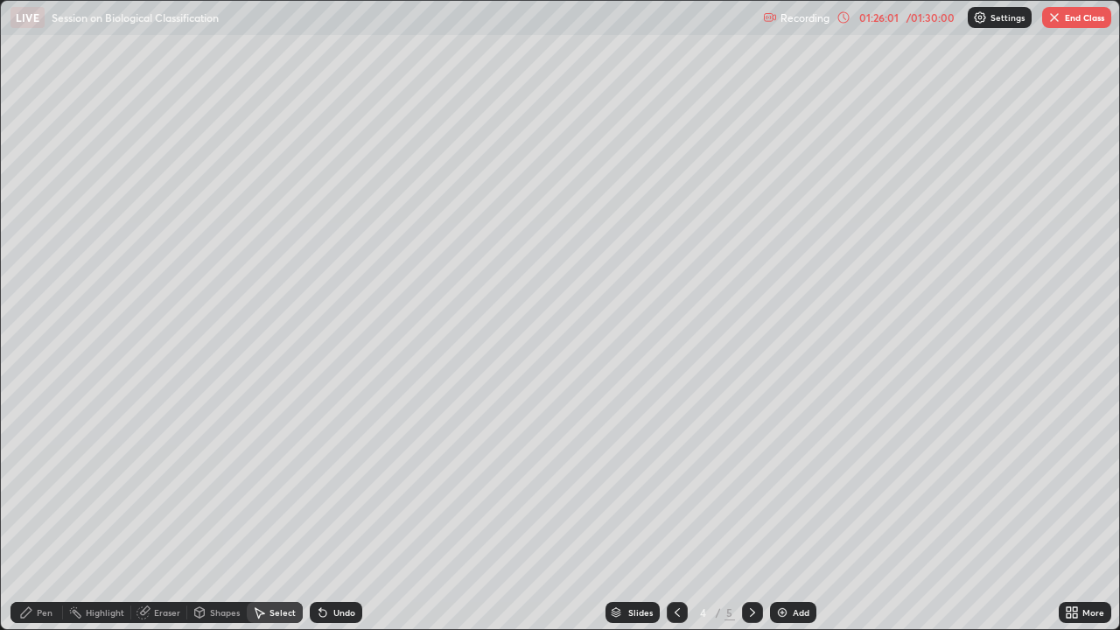
click at [42, 481] on div "Pen" at bounding box center [36, 612] width 52 height 21
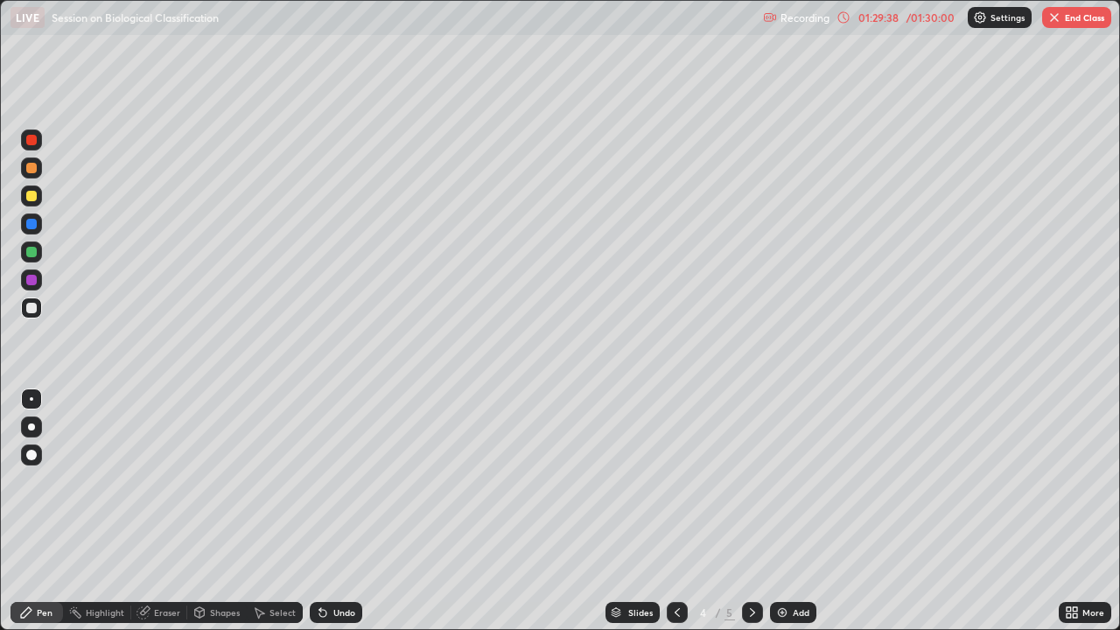
click at [751, 481] on icon at bounding box center [752, 612] width 14 height 14
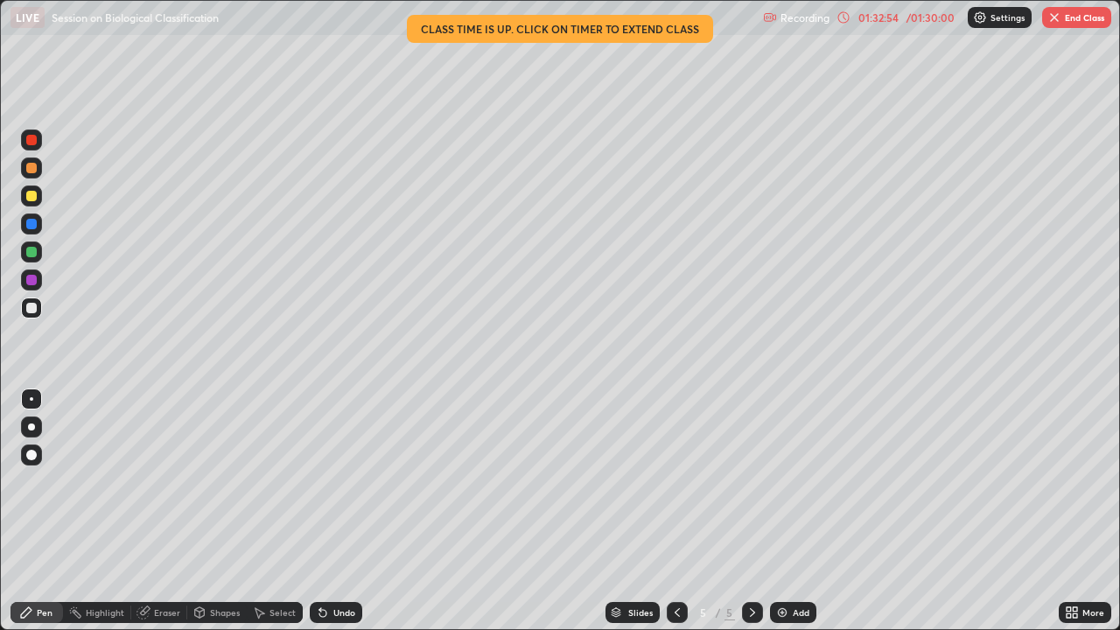
click at [1065, 19] on button "End Class" at bounding box center [1076, 17] width 69 height 21
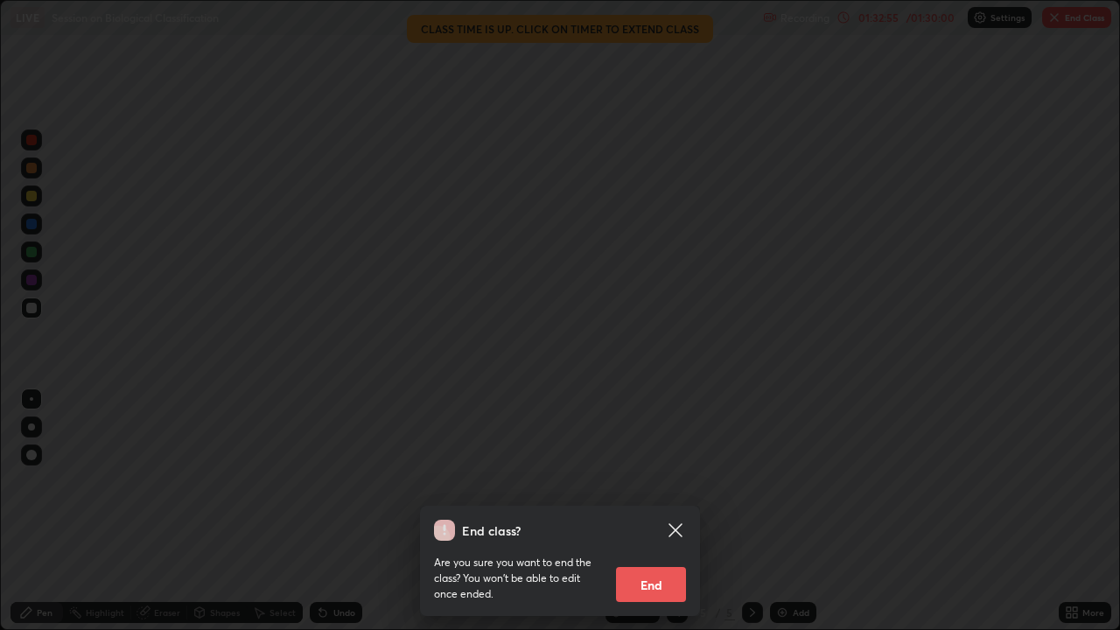
click at [653, 481] on button "End" at bounding box center [651, 584] width 70 height 35
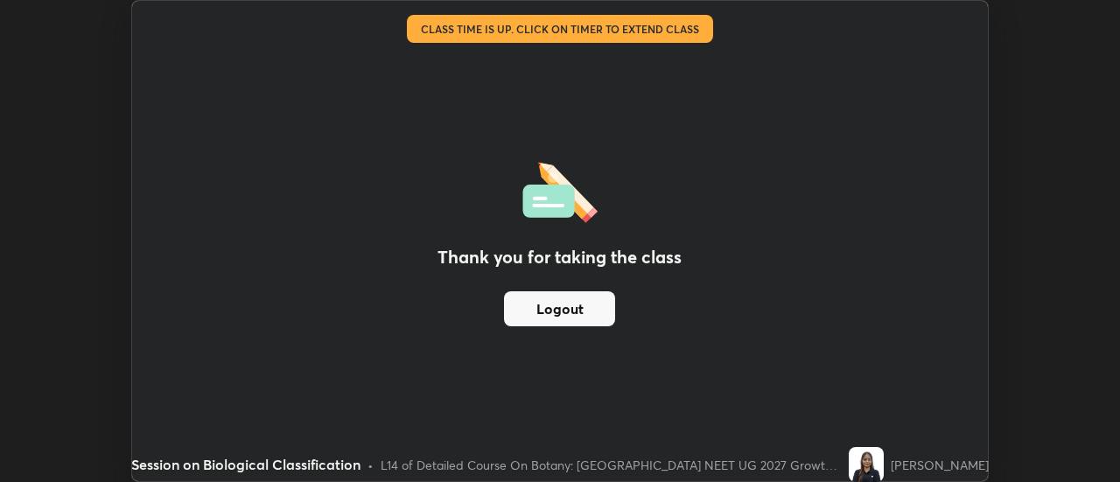
scroll to position [86989, 86352]
